Goal: Transaction & Acquisition: Purchase product/service

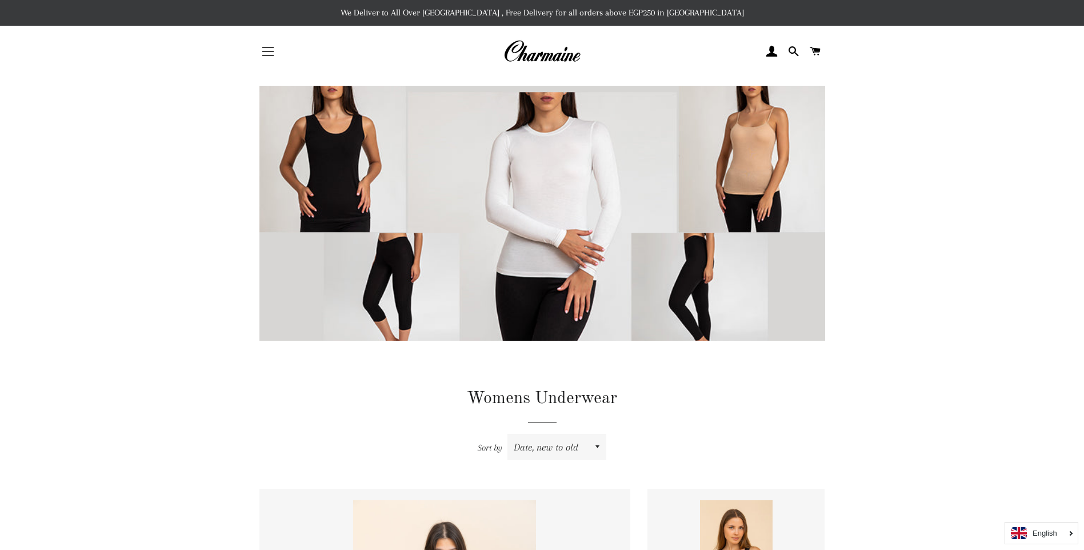
click at [263, 55] on span "button" at bounding box center [267, 55] width 11 height 1
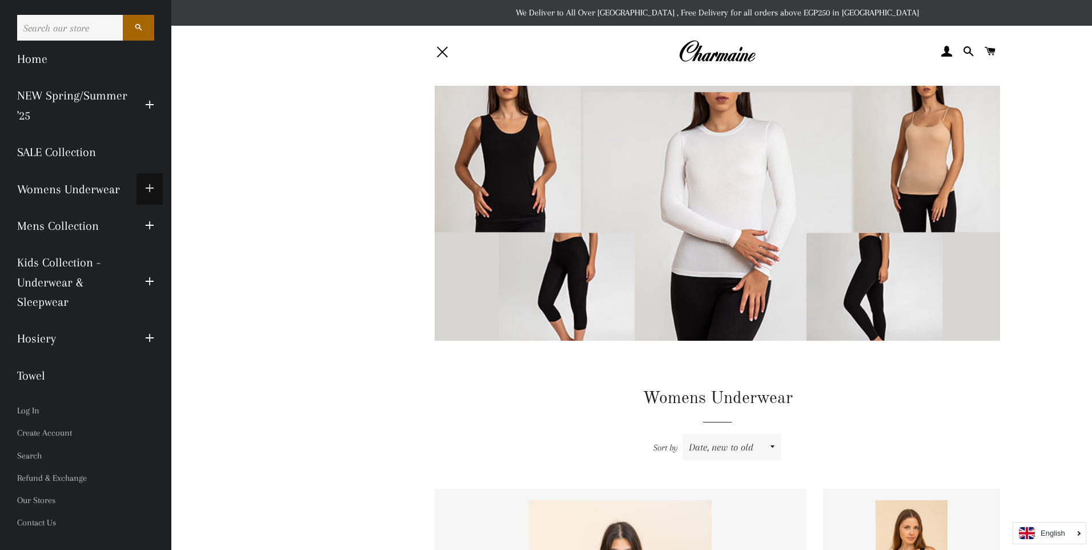
click at [151, 185] on span "button" at bounding box center [149, 189] width 9 height 14
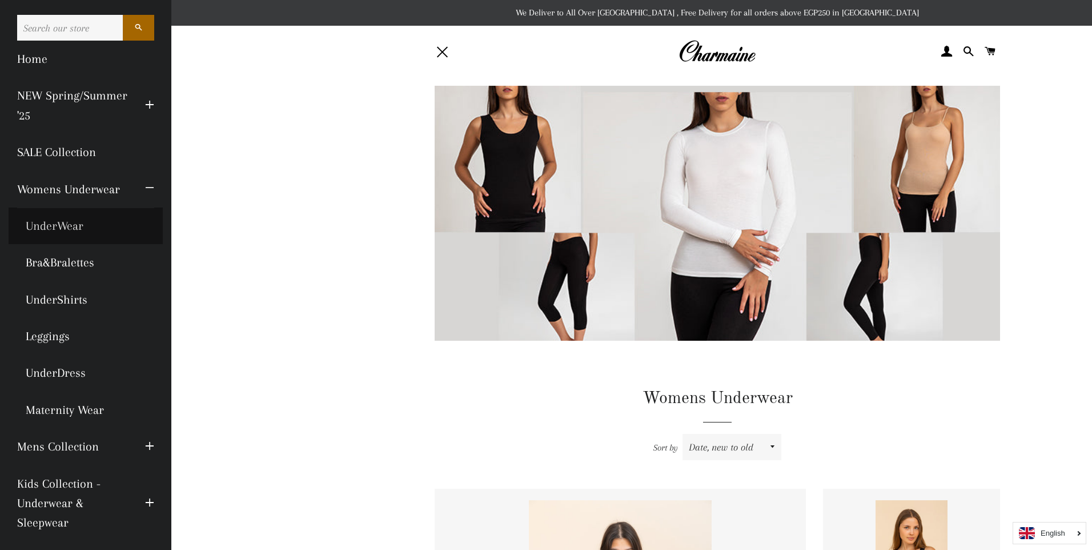
click at [67, 223] on link "UnderWear" at bounding box center [86, 225] width 154 height 37
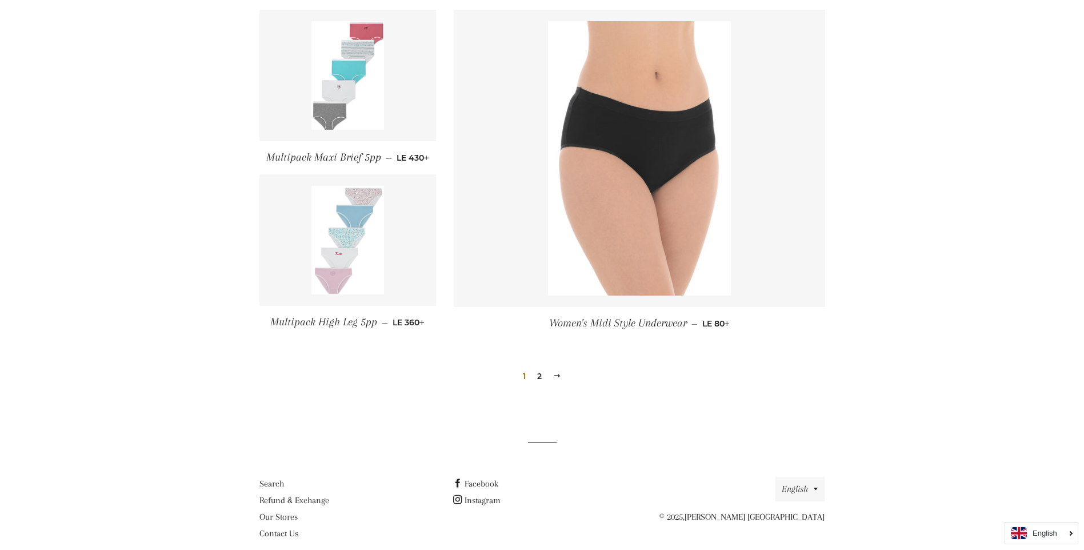
scroll to position [1261, 0]
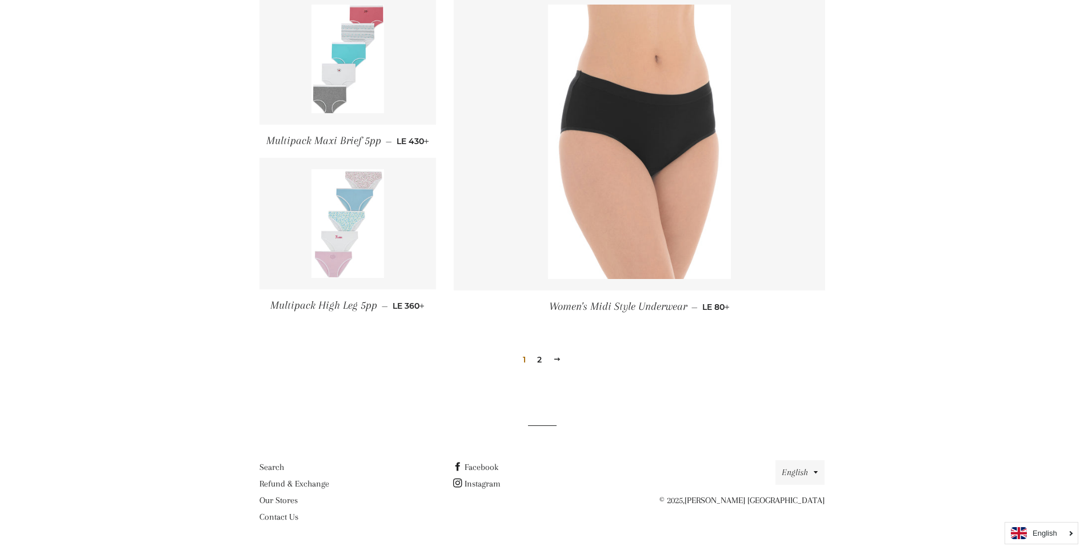
click at [541, 356] on link "2" at bounding box center [539, 359] width 14 height 17
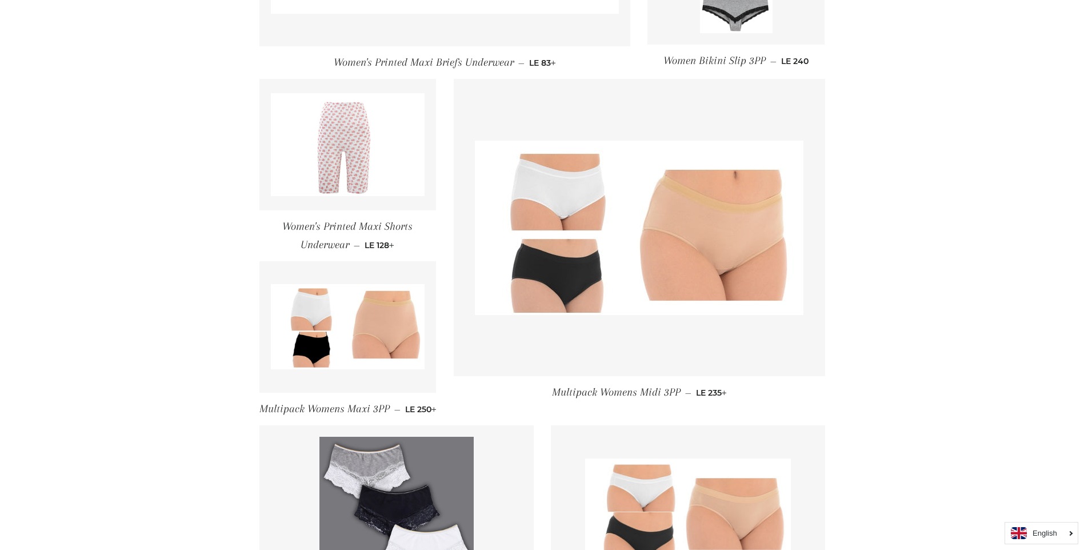
scroll to position [802, 0]
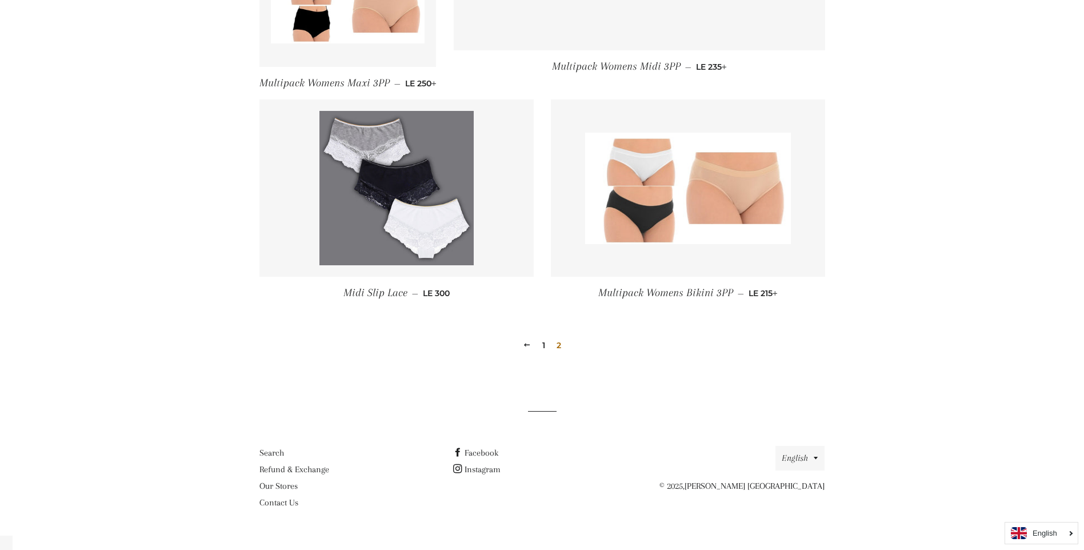
click at [678, 299] on span "Multipack Womens Bikini 3PP" at bounding box center [665, 292] width 135 height 13
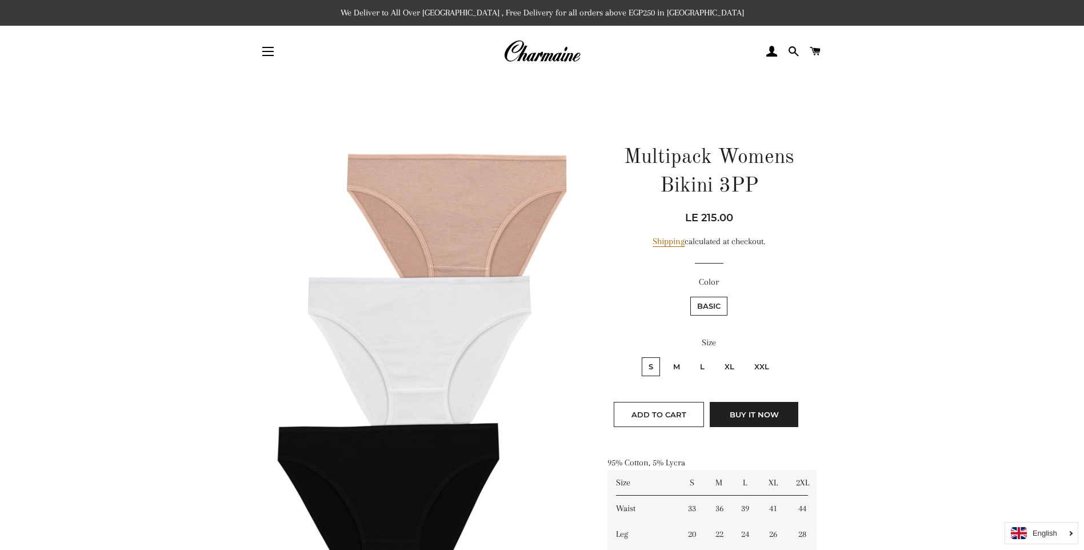
scroll to position [3031, 0]
drag, startPoint x: 700, startPoint y: 214, endPoint x: 716, endPoint y: 218, distance: 16.5
type textarea "215"
click at [716, 218] on span "LE 215.00" at bounding box center [709, 217] width 48 height 13
copy span "215"
